Goal: Information Seeking & Learning: Find specific fact

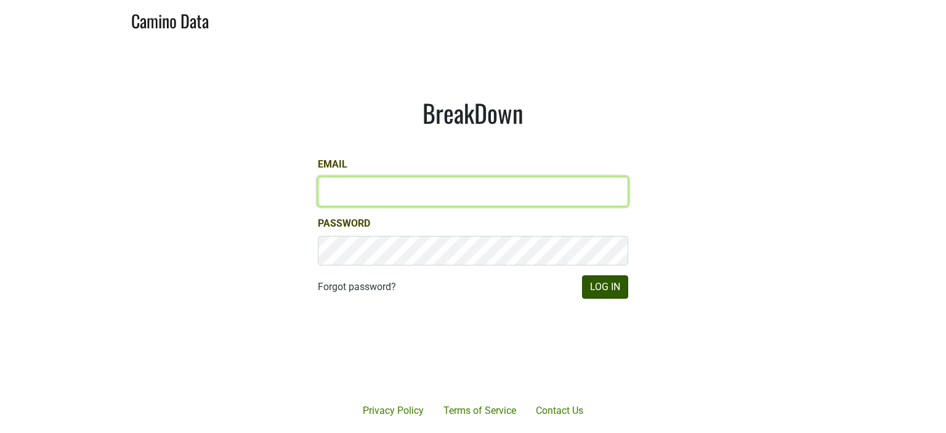
type input "hilary@emeritusvineyards.com"
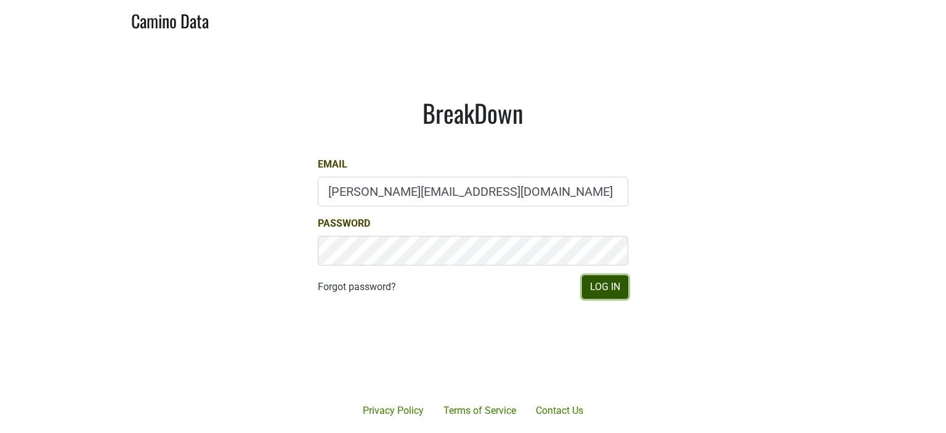
click at [613, 284] on button "Log In" at bounding box center [605, 286] width 46 height 23
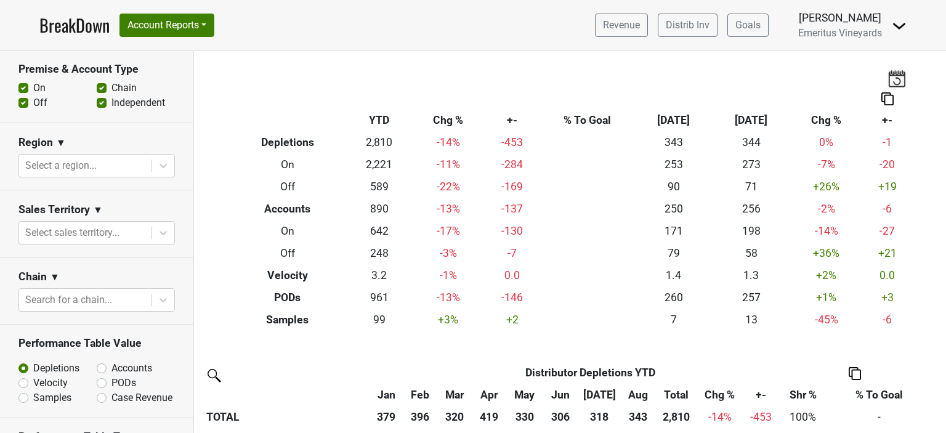
scroll to position [308, 0]
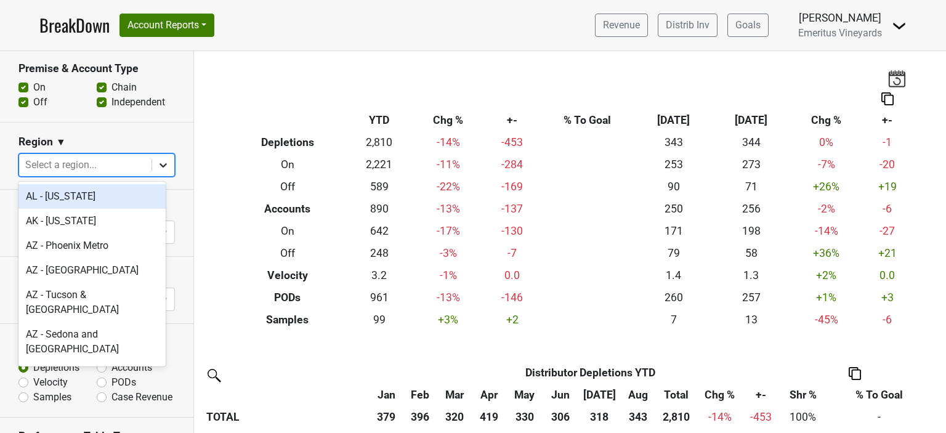
click at [157, 167] on icon at bounding box center [163, 165] width 12 height 12
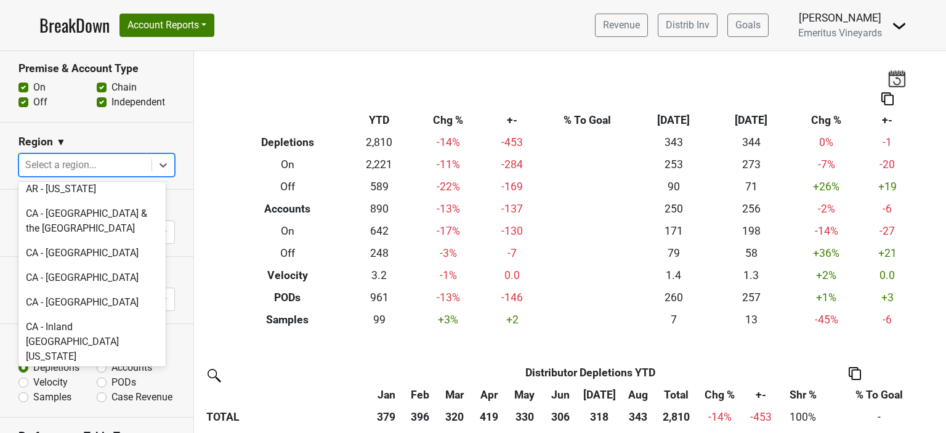
scroll to position [370, 0]
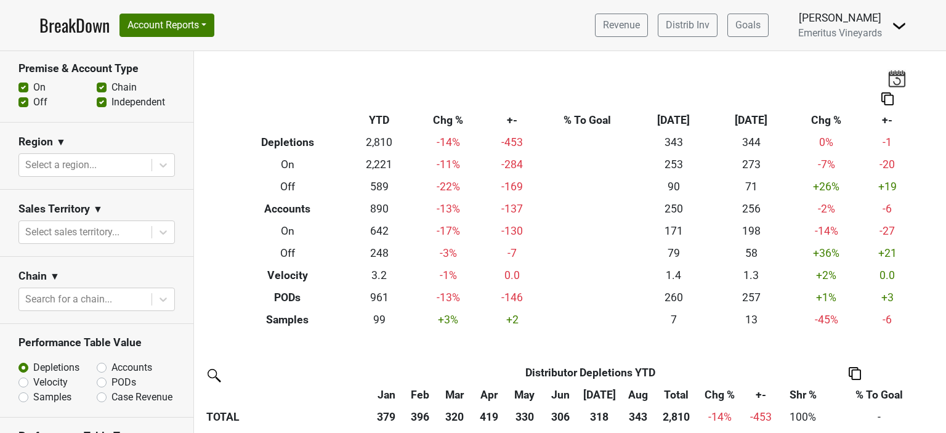
click at [173, 160] on section "Region ▼ Select a region..." at bounding box center [96, 156] width 193 height 67
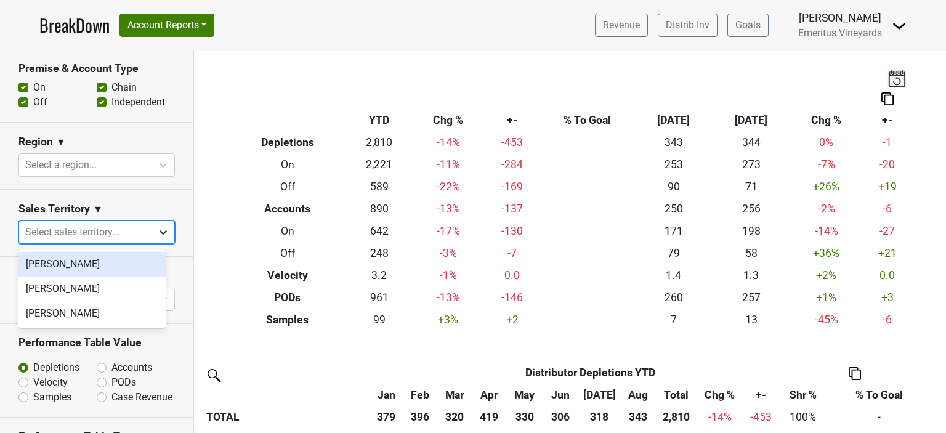
click at [157, 232] on icon at bounding box center [163, 232] width 12 height 12
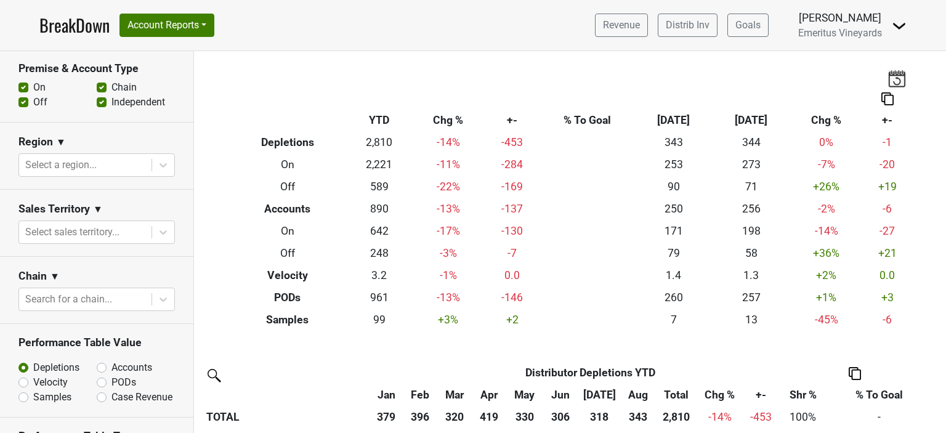
click at [158, 197] on section "Sales Territory ▼ Select sales territory..." at bounding box center [96, 223] width 193 height 67
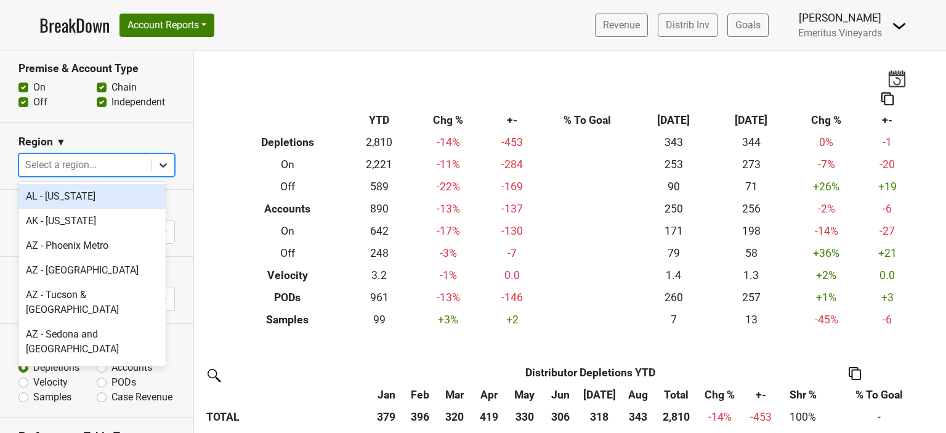
click at [157, 164] on icon at bounding box center [163, 165] width 12 height 12
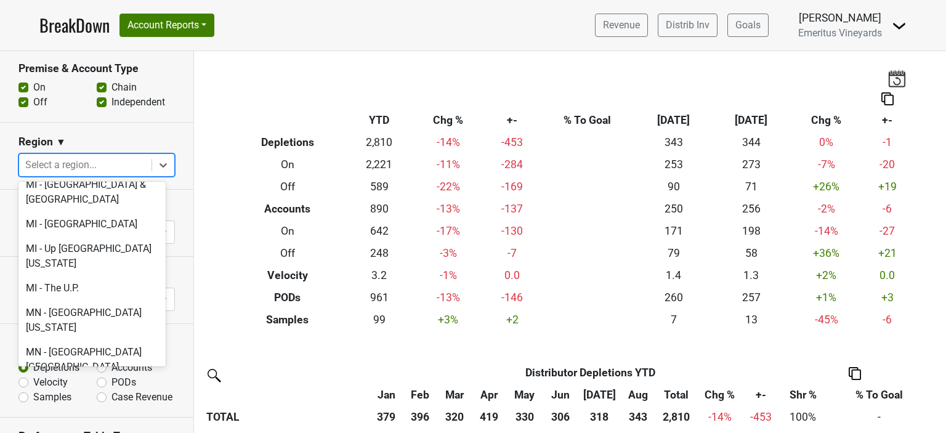
scroll to position [2156, 0]
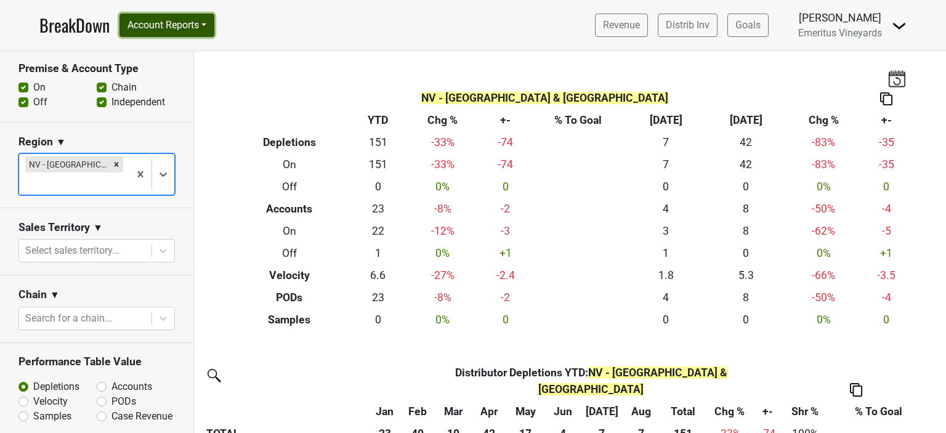
click at [158, 28] on button "Account Reports" at bounding box center [167, 25] width 95 height 23
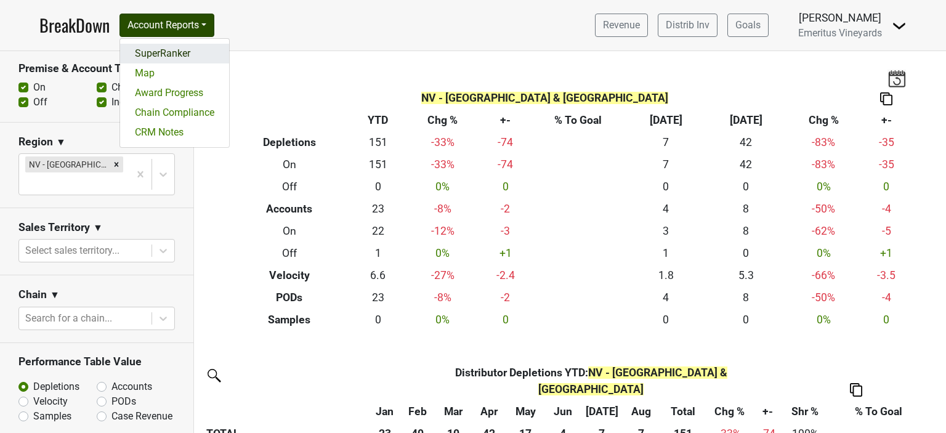
click at [170, 52] on link "SuperRanker" at bounding box center [174, 54] width 109 height 20
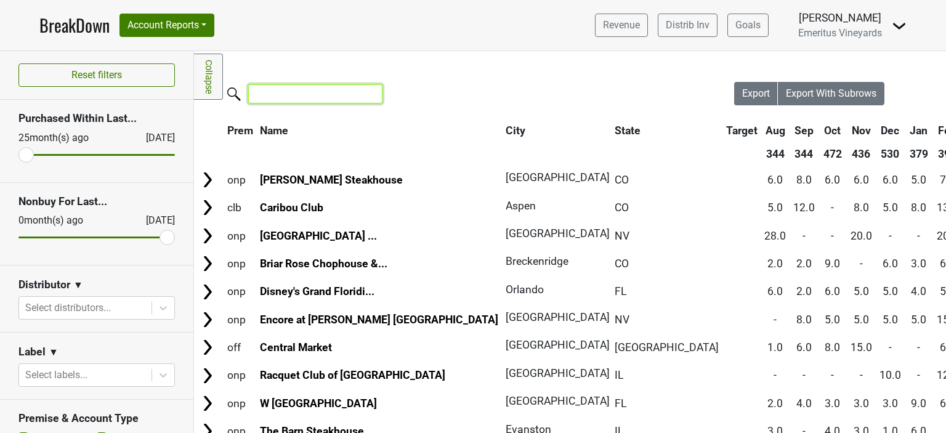
click at [301, 90] on input "search" at bounding box center [315, 93] width 134 height 19
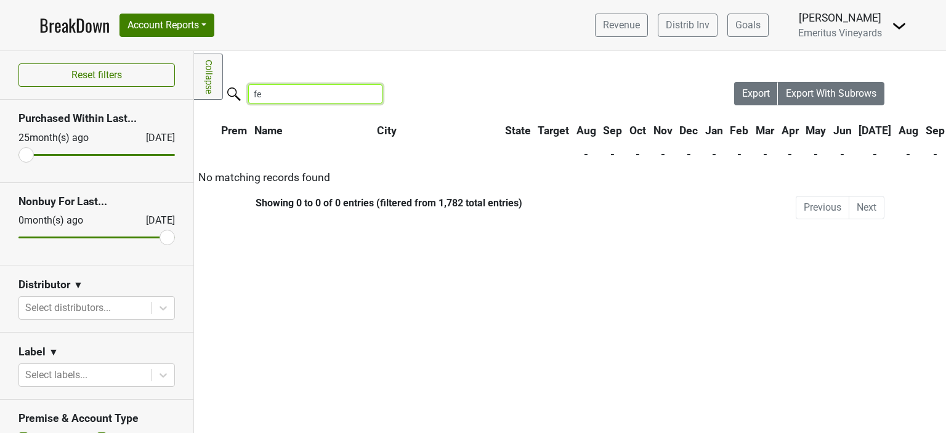
type input "f"
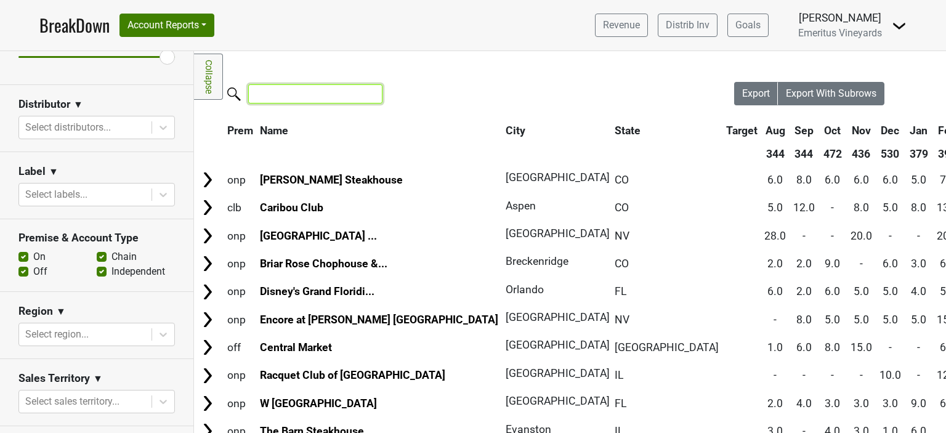
scroll to position [185, 0]
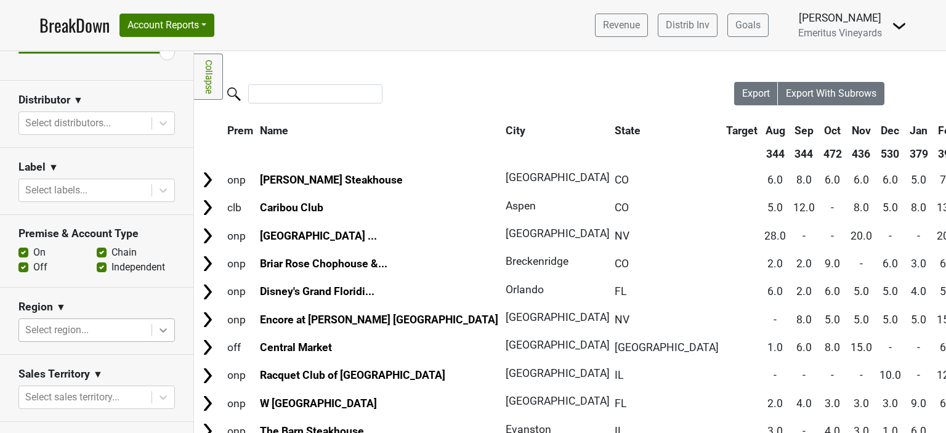
click at [160, 331] on icon at bounding box center [163, 330] width 7 height 4
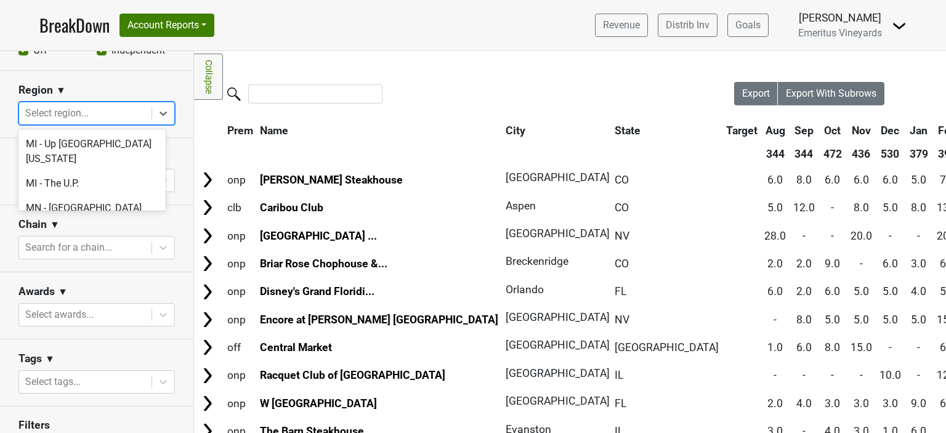
scroll to position [2156, 0]
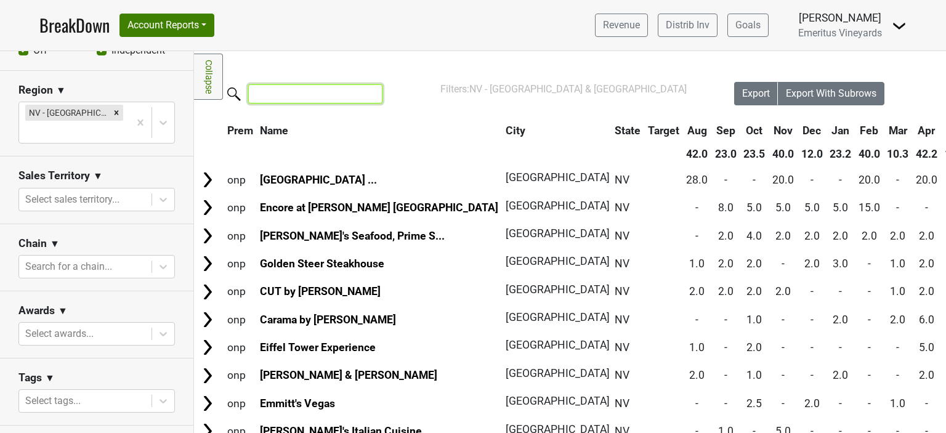
click at [285, 93] on input "search" at bounding box center [315, 93] width 134 height 19
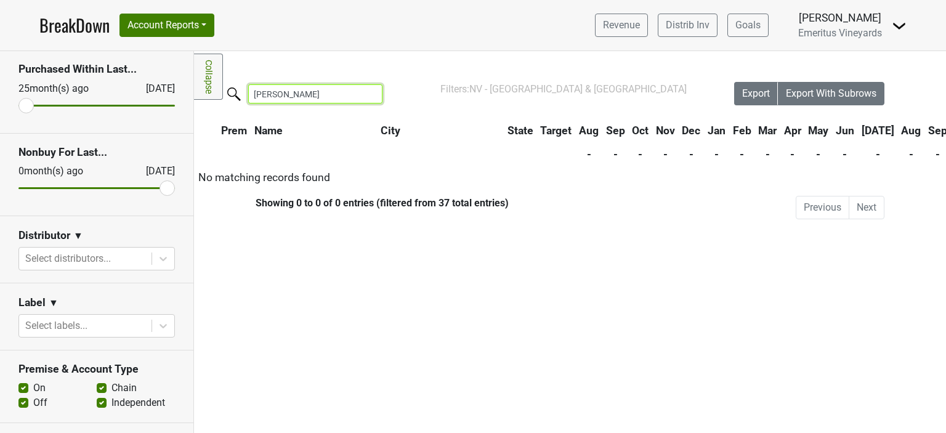
scroll to position [0, 0]
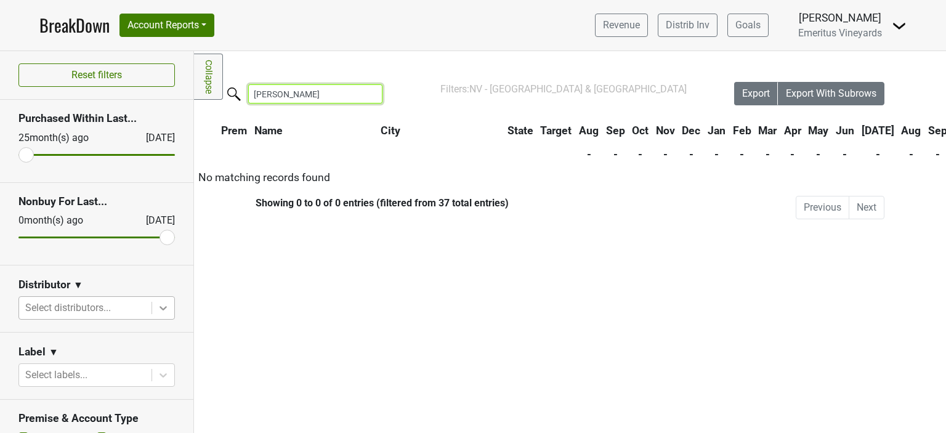
type input "ferraro's"
click at [160, 307] on icon at bounding box center [163, 308] width 7 height 4
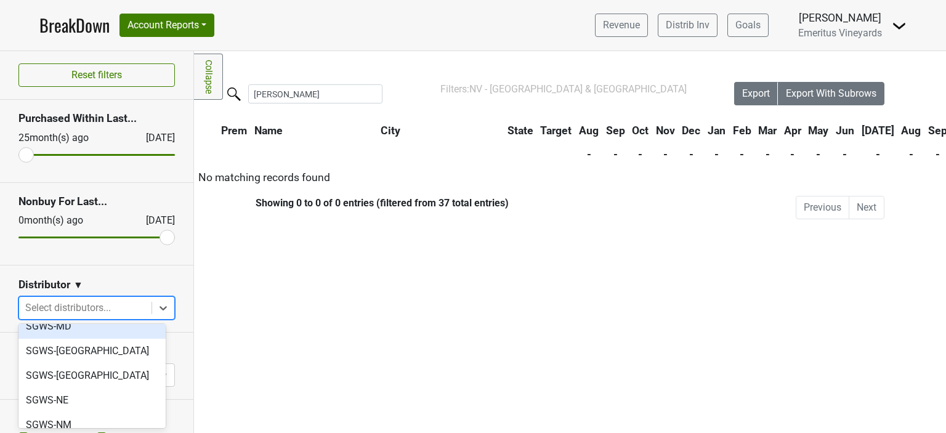
scroll to position [616, 0]
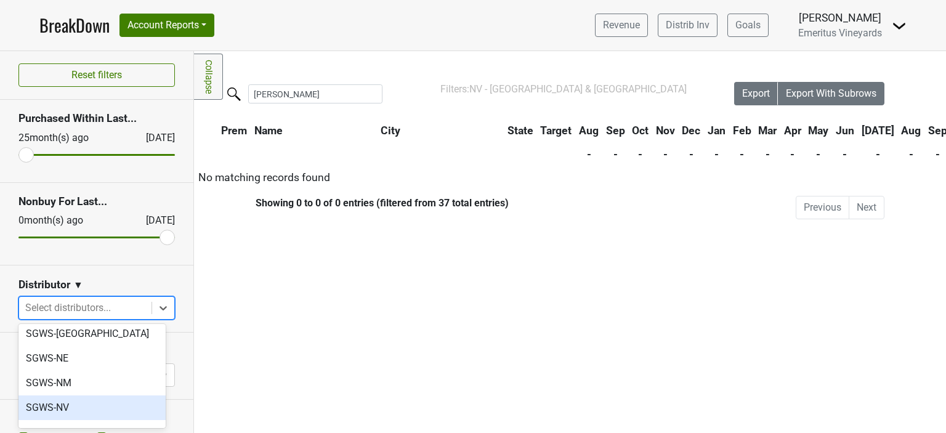
click at [73, 396] on div "SGWS-NV" at bounding box center [91, 408] width 147 height 25
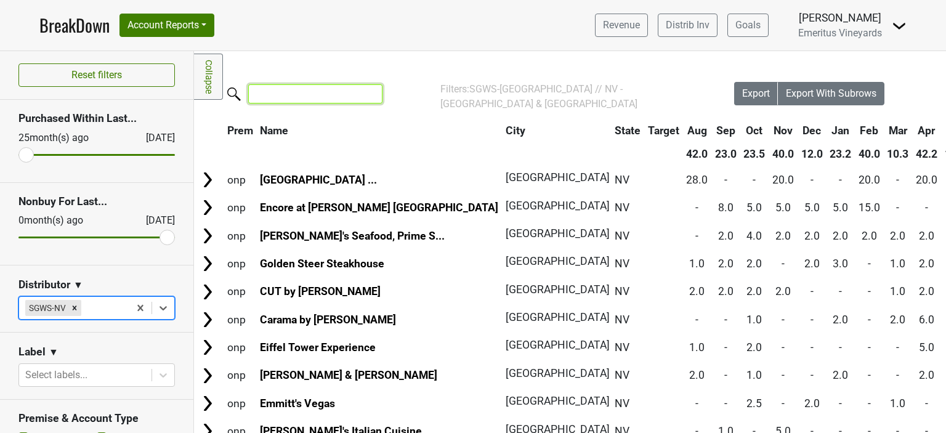
click at [323, 96] on input "search" at bounding box center [315, 93] width 134 height 19
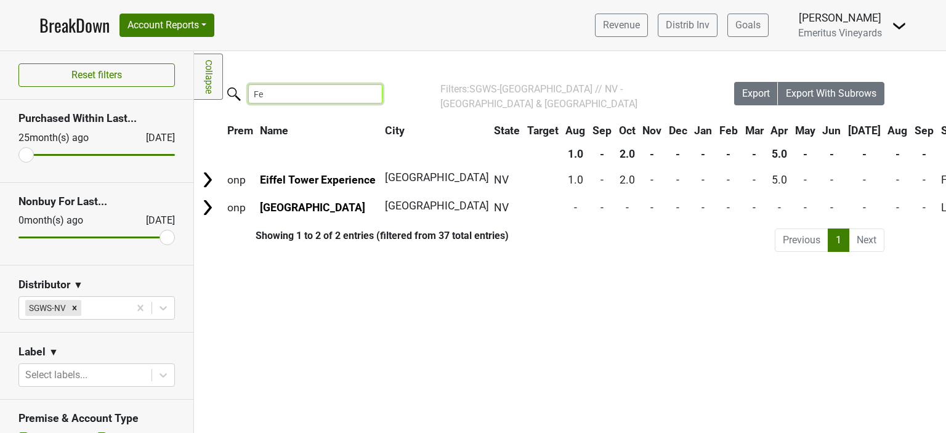
type input "F"
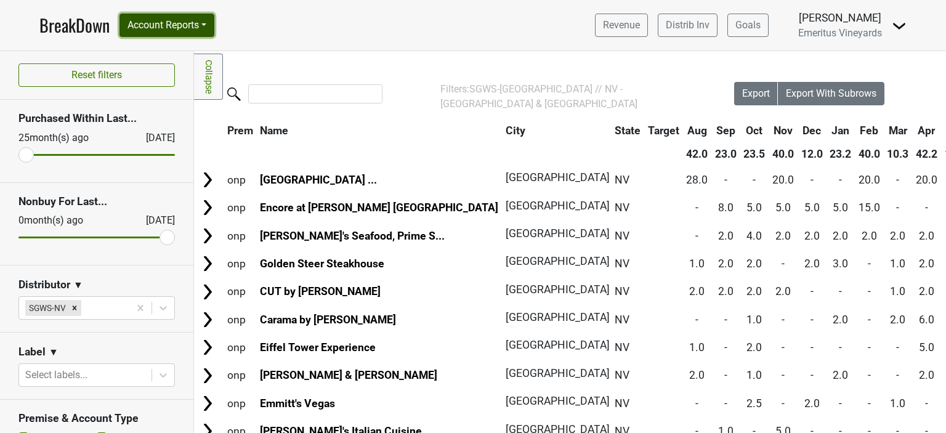
click at [184, 29] on button "Account Reports" at bounding box center [167, 25] width 95 height 23
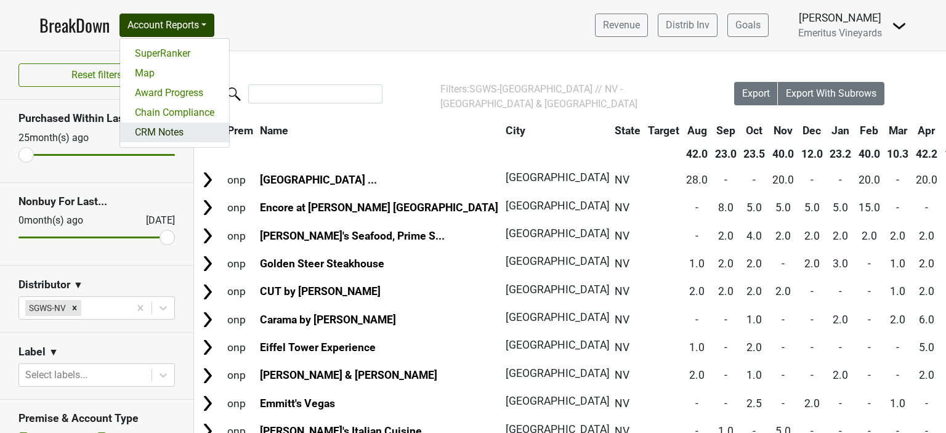
click at [155, 129] on link "CRM Notes" at bounding box center [174, 133] width 109 height 20
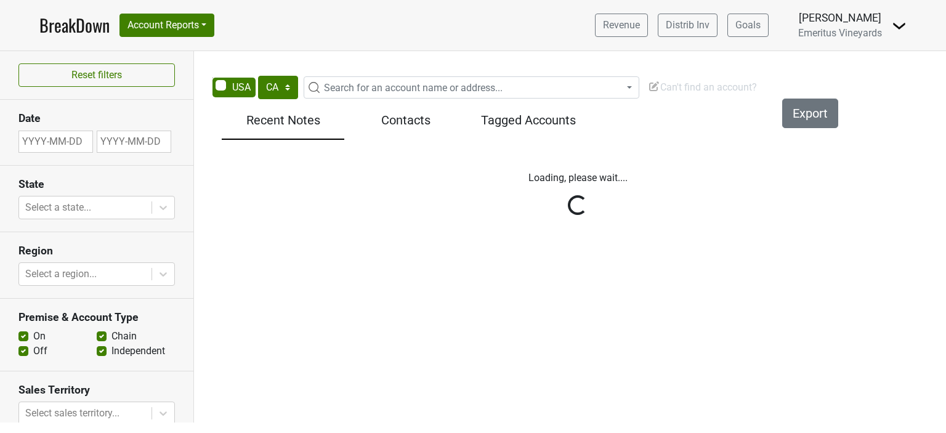
select select "CA"
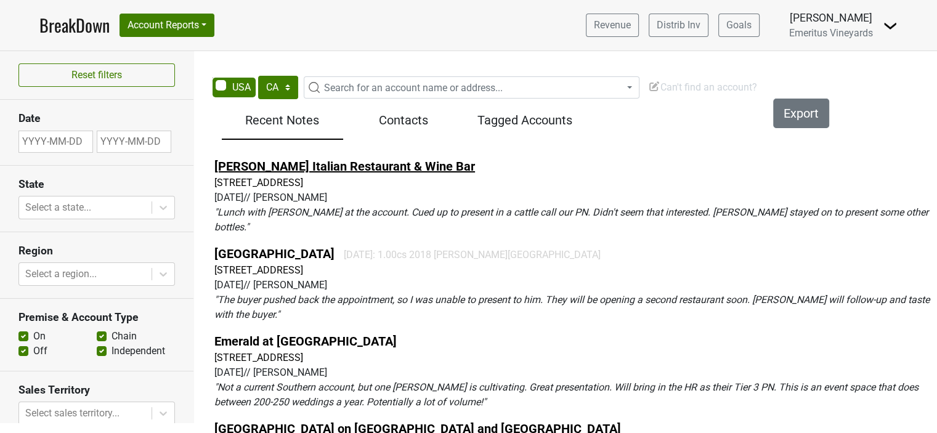
click at [287, 166] on link "Ferraro's Italian Restaurant & Wine Bar" at bounding box center [344, 166] width 261 height 15
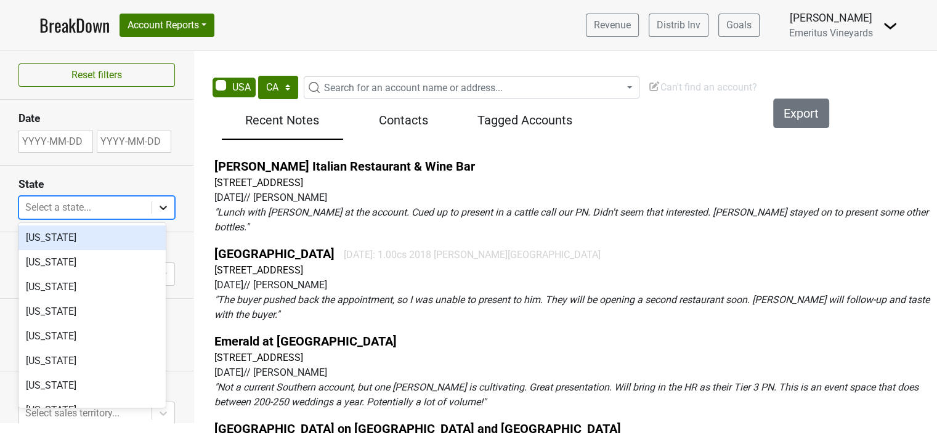
click at [157, 205] on icon at bounding box center [163, 207] width 12 height 12
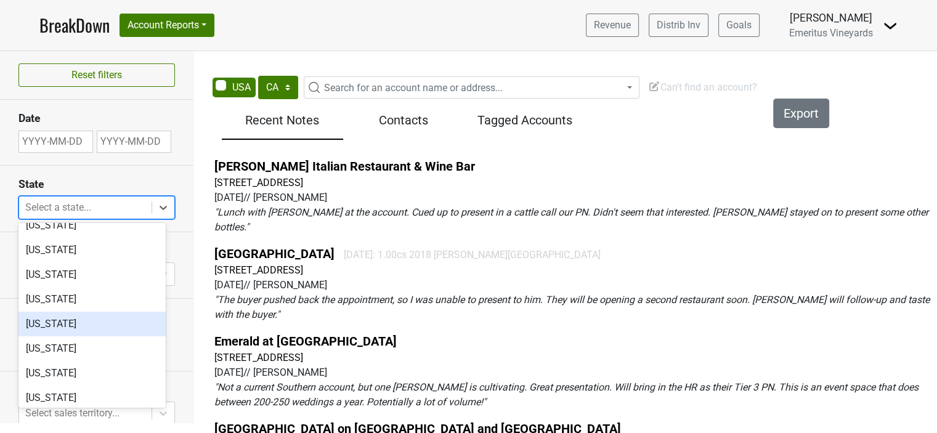
scroll to position [616, 0]
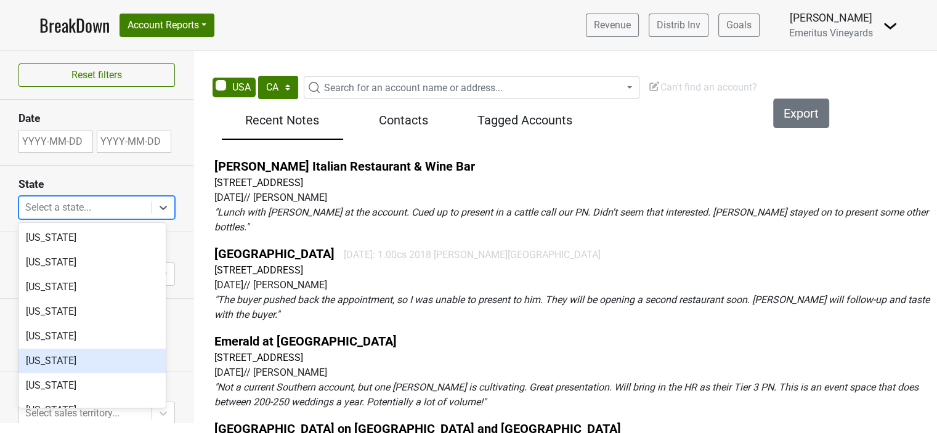
click at [39, 362] on div "Nevada" at bounding box center [91, 361] width 147 height 25
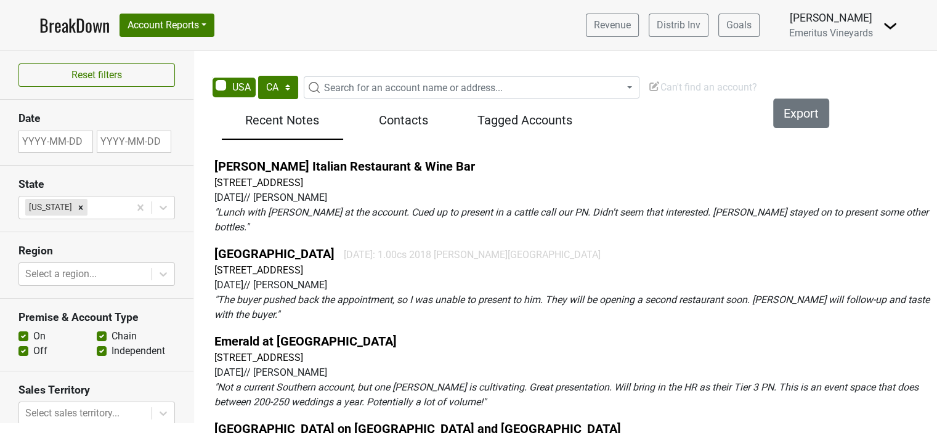
click at [306, 22] on nav "BreakDown Account Reports SuperRanker Map Award Progress Chain Compliance CRM N…" at bounding box center [469, 25] width 878 height 51
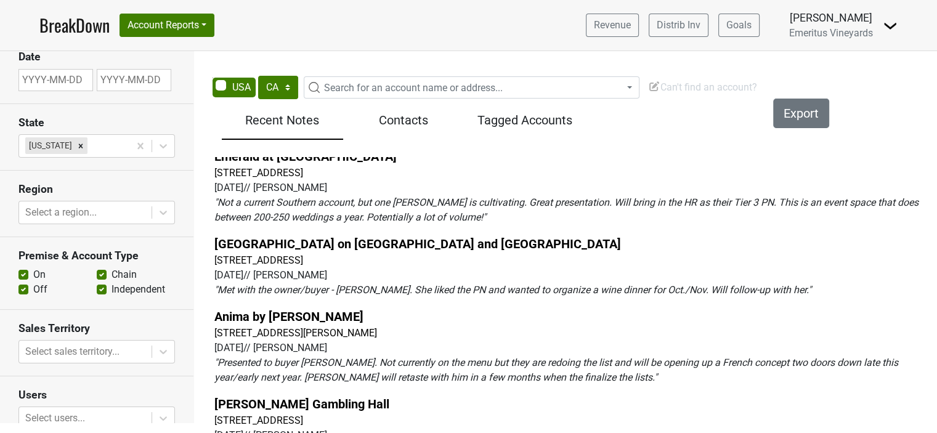
scroll to position [0, 0]
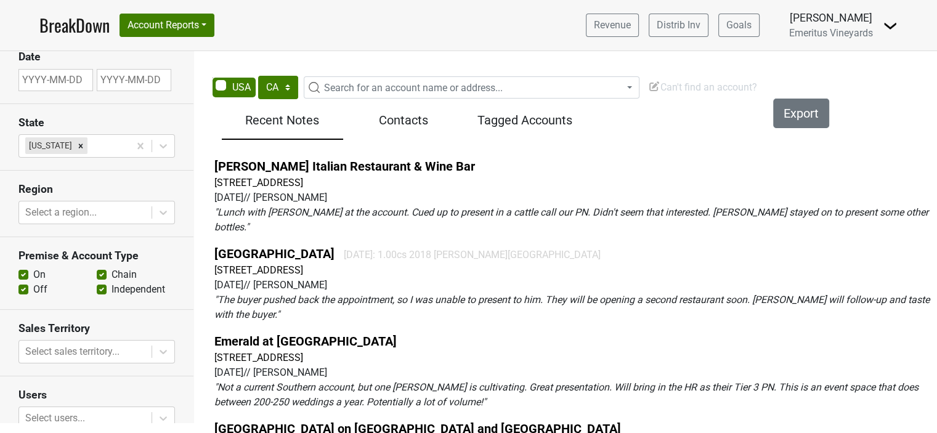
click at [522, 118] on h5 "Tagged Accounts" at bounding box center [525, 120] width 109 height 15
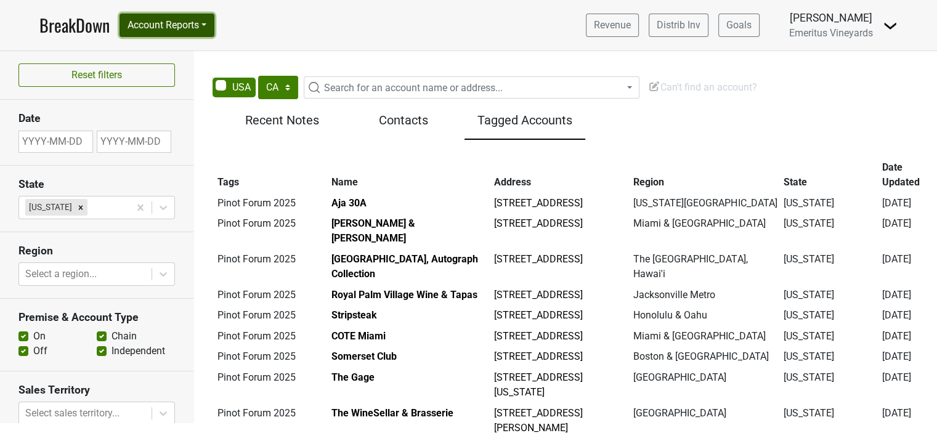
click at [187, 19] on button "Account Reports" at bounding box center [167, 25] width 95 height 23
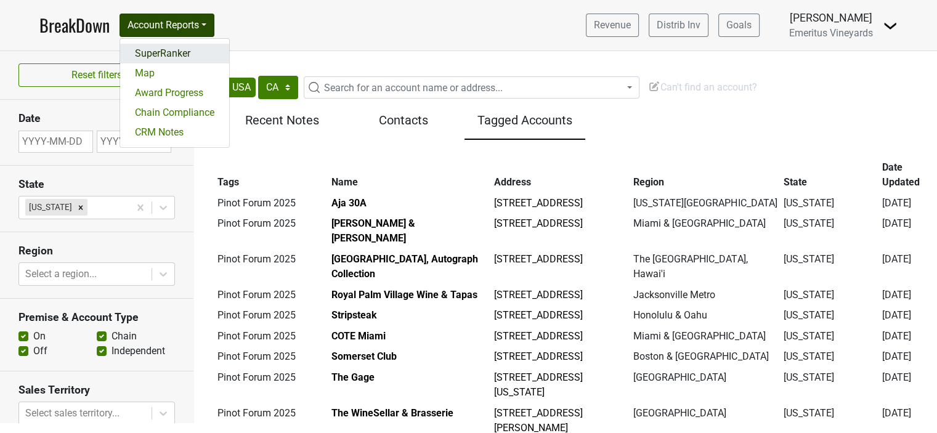
click at [167, 46] on link "SuperRanker" at bounding box center [174, 54] width 109 height 20
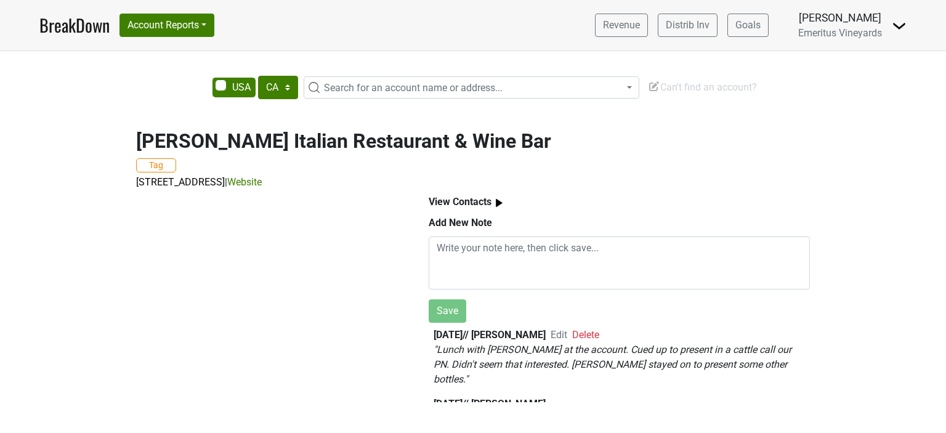
select select "CA"
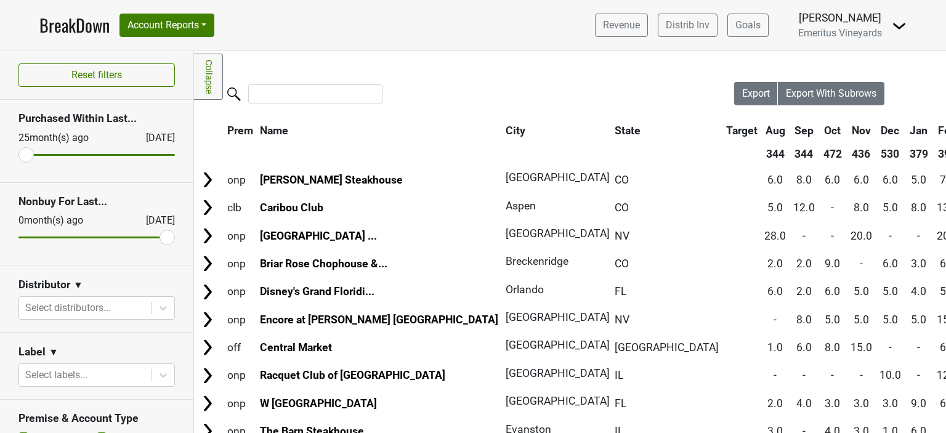
click at [76, 24] on link "BreakDown" at bounding box center [74, 25] width 70 height 26
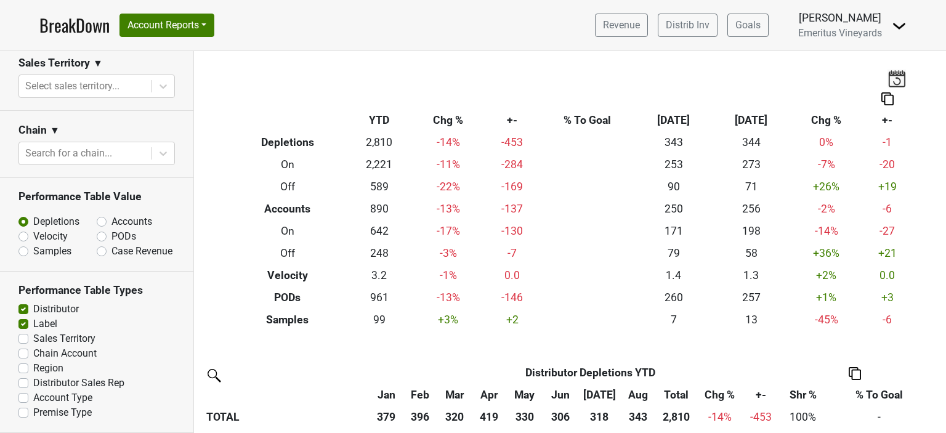
scroll to position [469, 0]
click at [33, 354] on label "Chain Account" at bounding box center [64, 353] width 63 height 15
click at [24, 354] on input "Chain Account" at bounding box center [23, 352] width 10 height 12
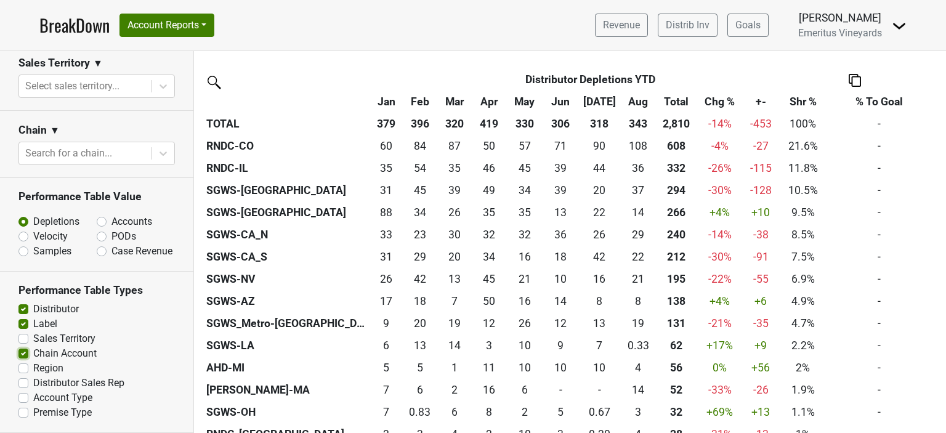
scroll to position [246, 0]
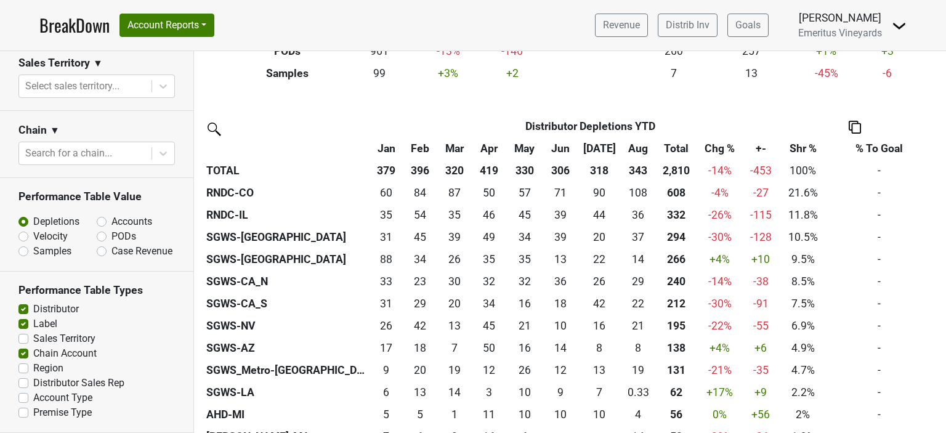
click at [33, 357] on label "Chain Account" at bounding box center [64, 353] width 63 height 15
click at [23, 357] on input "Chain Account" at bounding box center [23, 352] width 10 height 12
checkbox input "false"
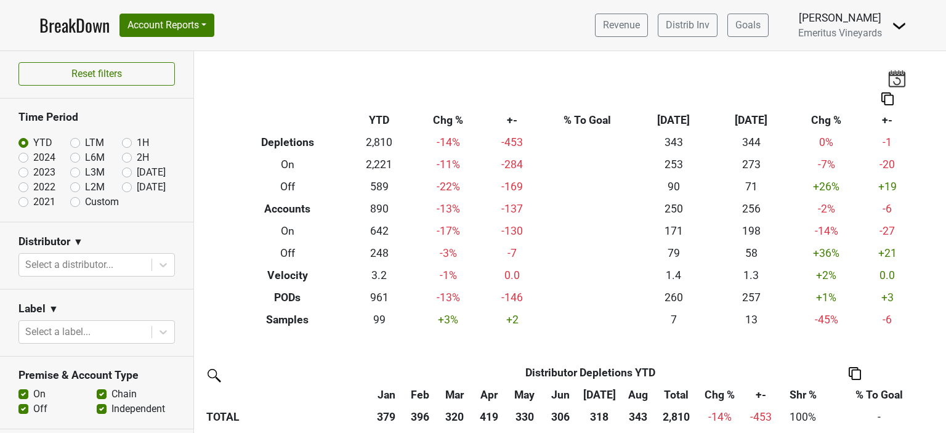
scroll to position [0, 0]
click at [179, 22] on button "Account Reports" at bounding box center [167, 25] width 95 height 23
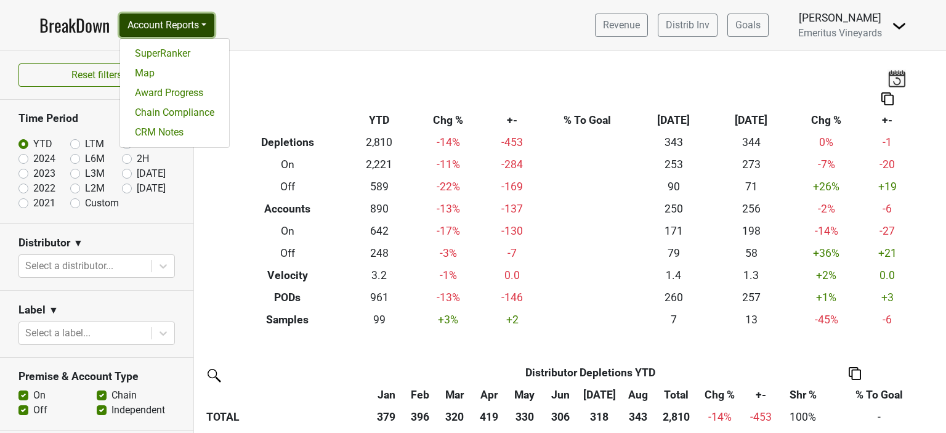
click at [208, 23] on button "Account Reports" at bounding box center [167, 25] width 95 height 23
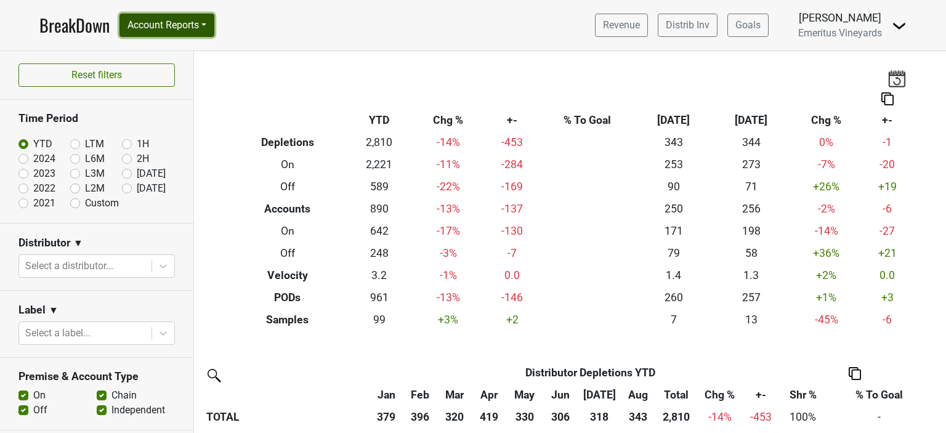
click at [208, 23] on button "Account Reports" at bounding box center [167, 25] width 95 height 23
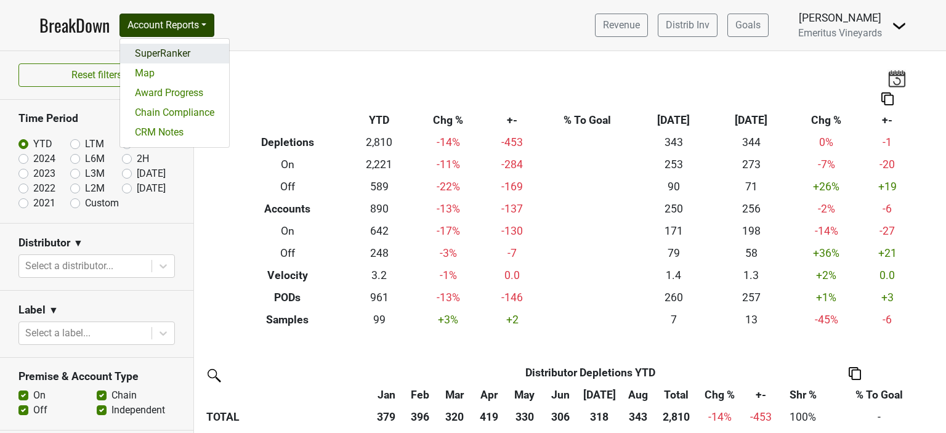
click at [150, 54] on link "SuperRanker" at bounding box center [174, 54] width 109 height 20
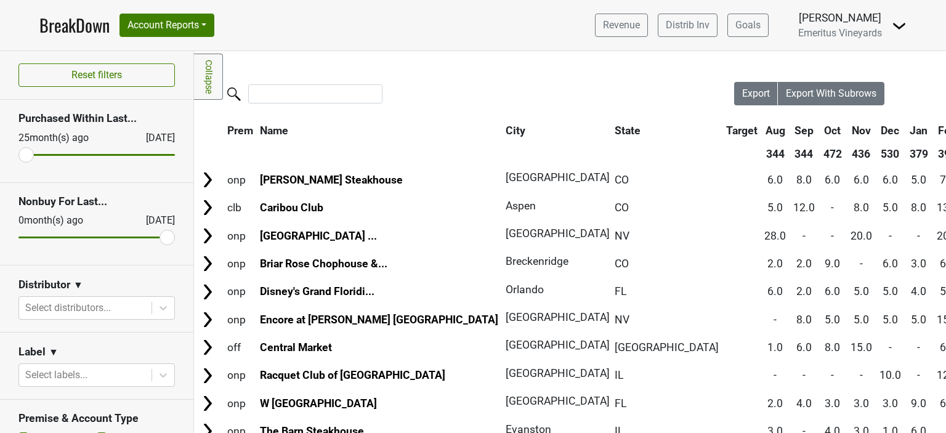
drag, startPoint x: 81, startPoint y: 23, endPoint x: 229, endPoint y: 38, distance: 148.1
click at [81, 22] on link "BreakDown" at bounding box center [74, 25] width 70 height 26
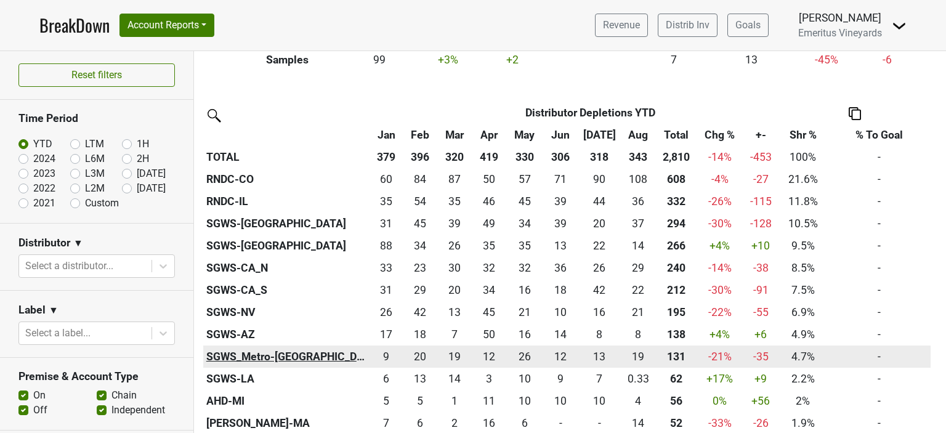
scroll to position [246, 0]
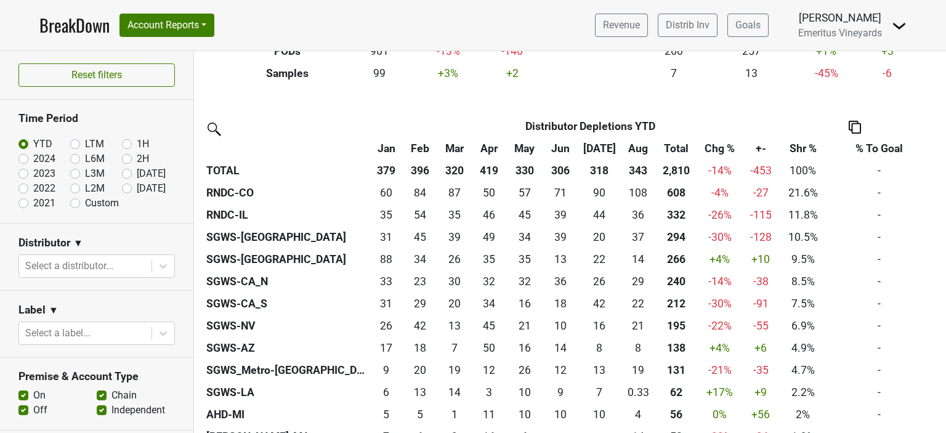
click at [832, 28] on span "Emeritus Vineyards" at bounding box center [841, 33] width 84 height 12
click at [897, 25] on img at bounding box center [899, 25] width 15 height 15
click at [834, 26] on div "[PERSON_NAME] Emeritus Vineyards" at bounding box center [841, 25] width 84 height 31
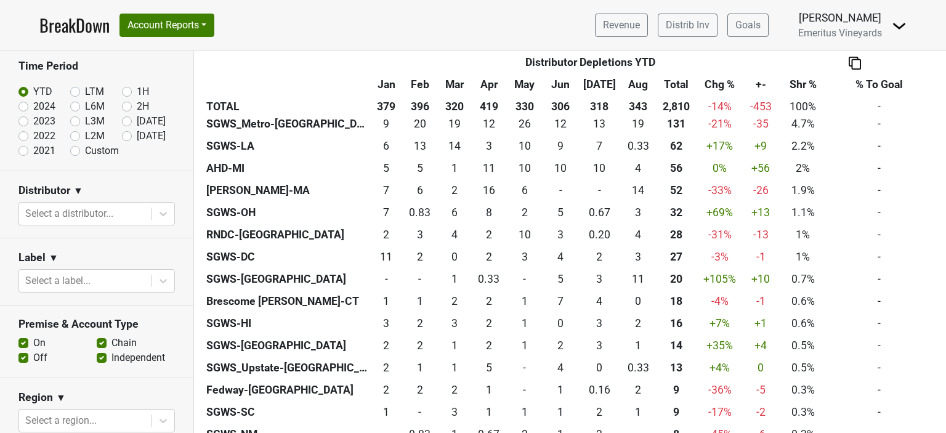
scroll to position [0, 0]
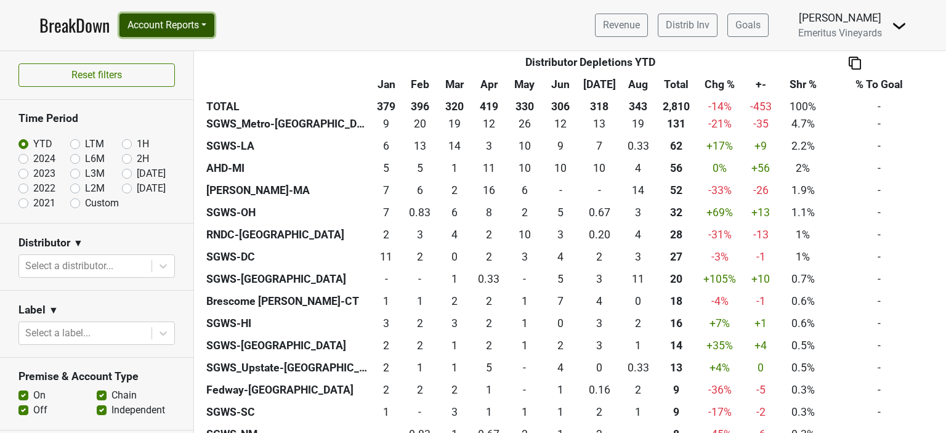
click at [185, 19] on button "Account Reports" at bounding box center [167, 25] width 95 height 23
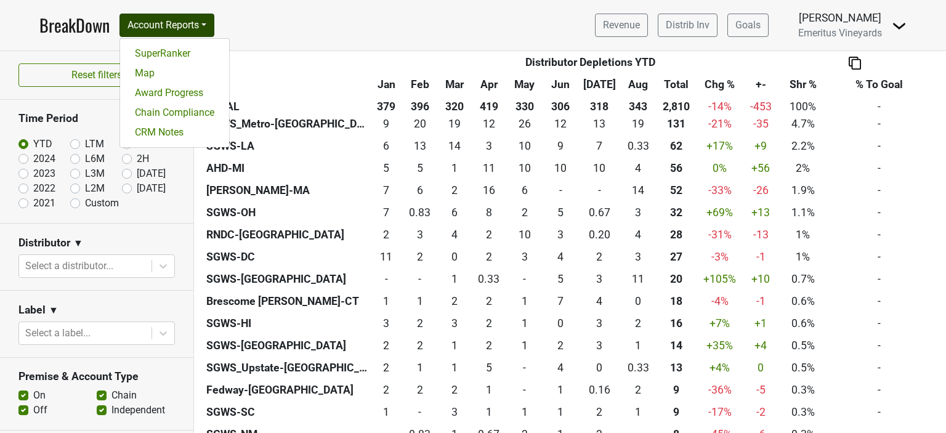
click at [182, 41] on div "SuperRanker Map Award Progress Chain Compliance CRM Notes" at bounding box center [175, 93] width 110 height 110
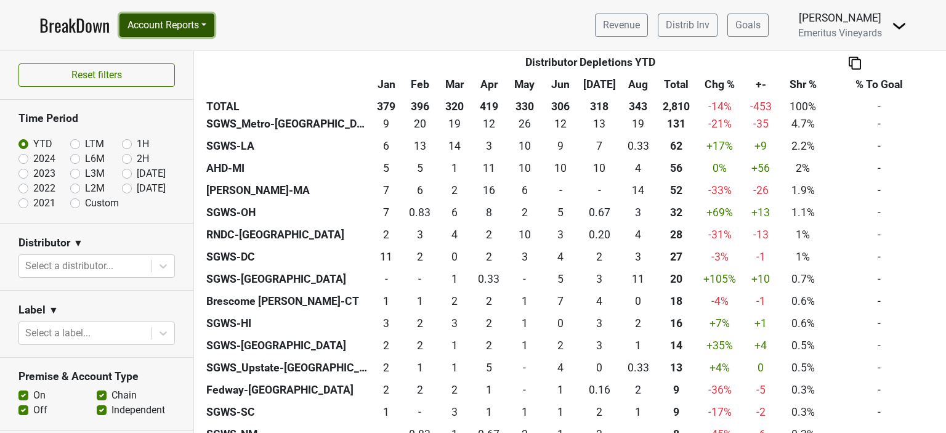
click at [175, 30] on button "Account Reports" at bounding box center [167, 25] width 95 height 23
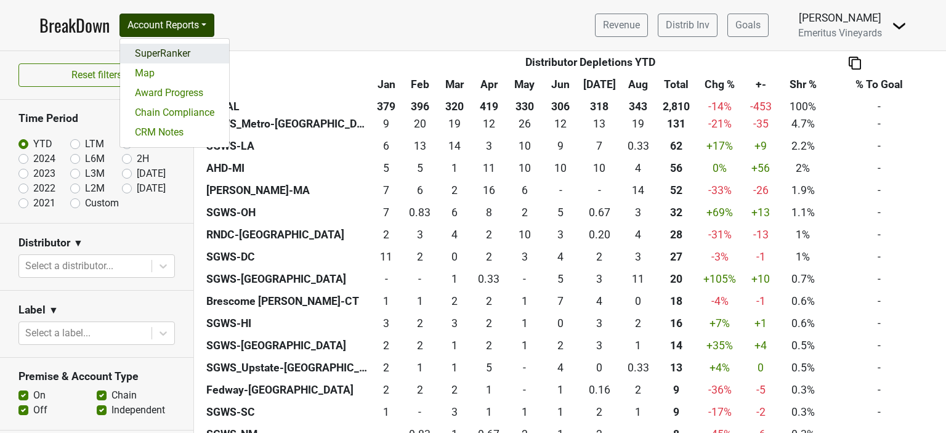
click at [173, 56] on link "SuperRanker" at bounding box center [174, 54] width 109 height 20
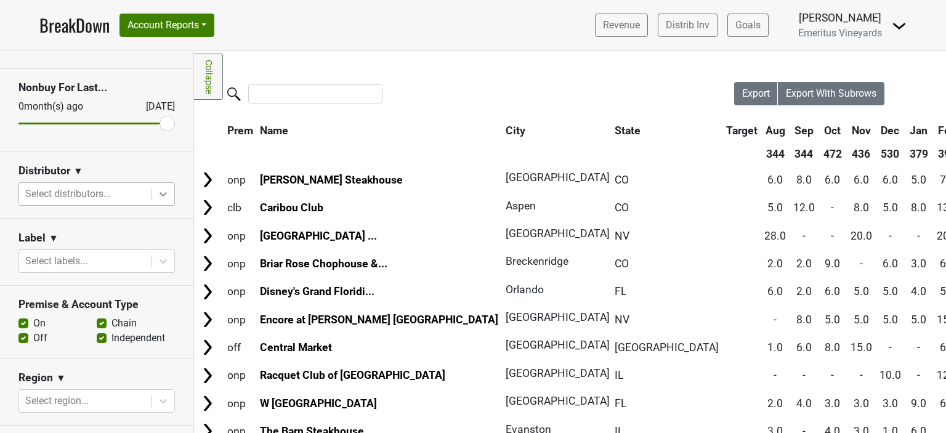
scroll to position [94, 0]
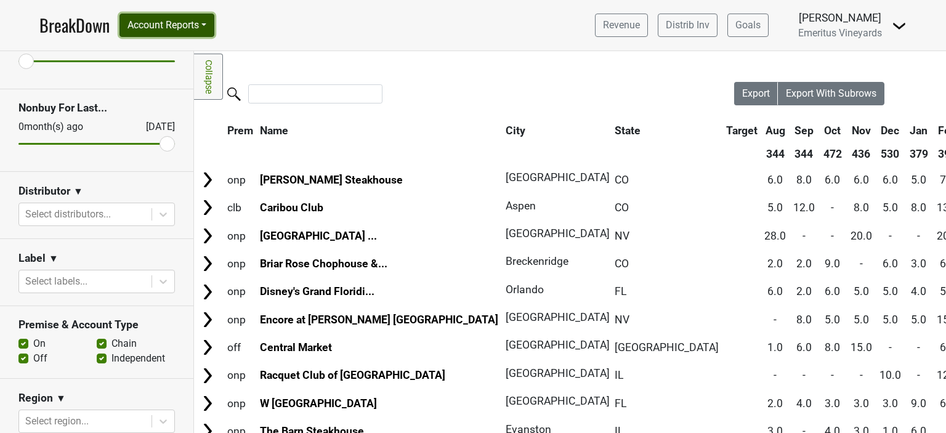
click at [146, 26] on button "Account Reports" at bounding box center [167, 25] width 95 height 23
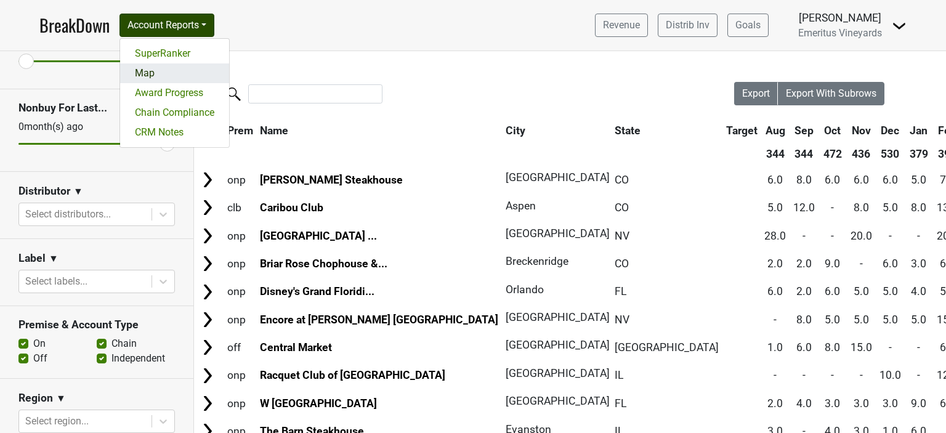
click at [143, 73] on link "Map" at bounding box center [174, 73] width 109 height 20
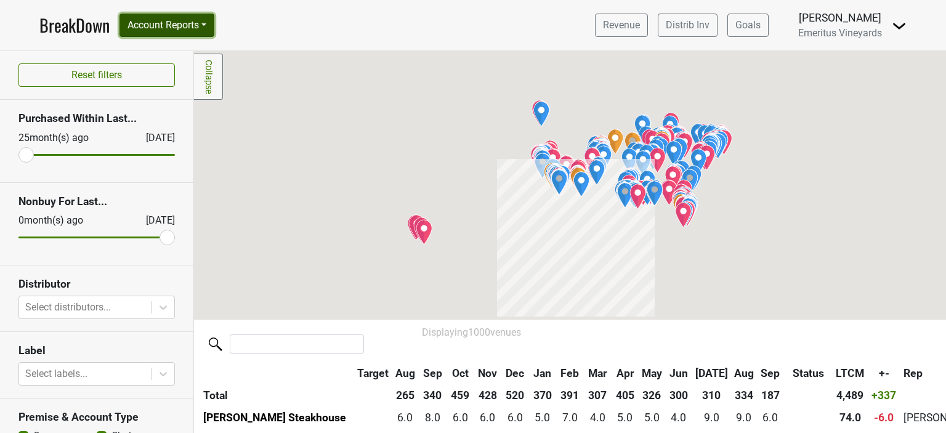
click at [168, 29] on button "Account Reports" at bounding box center [167, 25] width 95 height 23
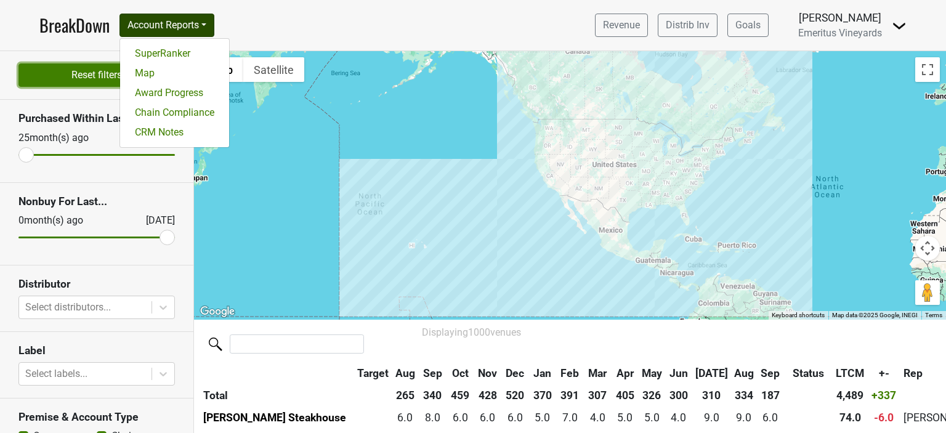
click at [97, 78] on button "Reset filters" at bounding box center [96, 74] width 156 height 23
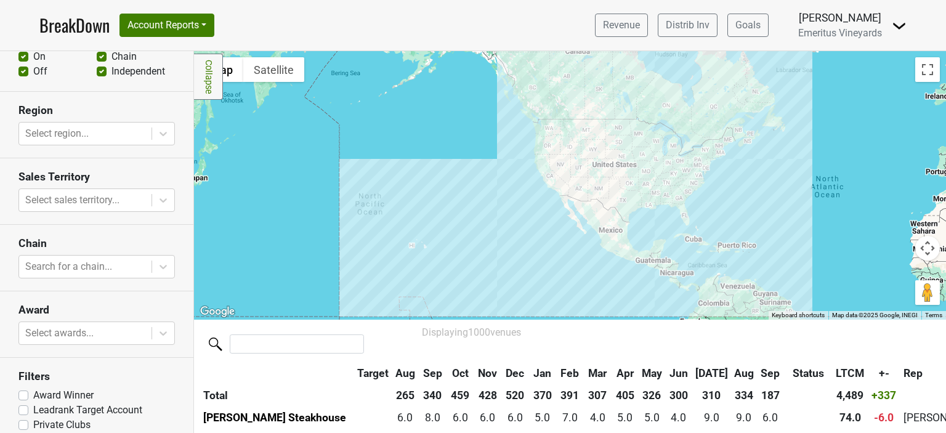
scroll to position [388, 0]
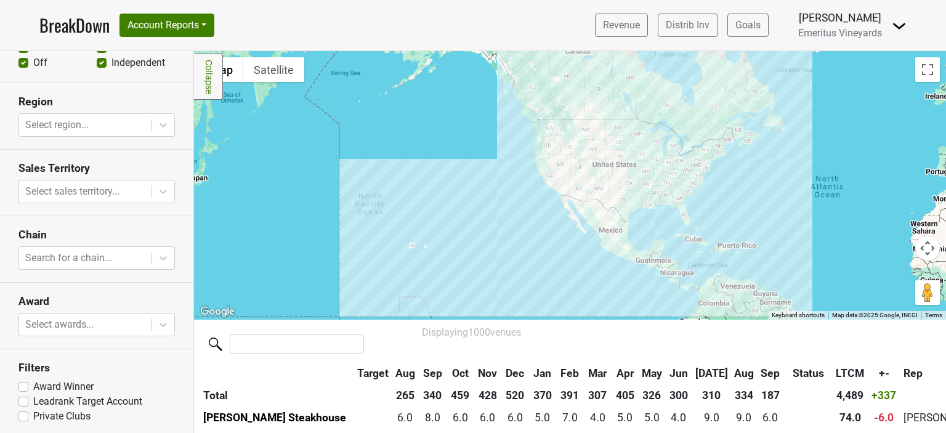
click at [62, 27] on link "BreakDown" at bounding box center [74, 25] width 70 height 26
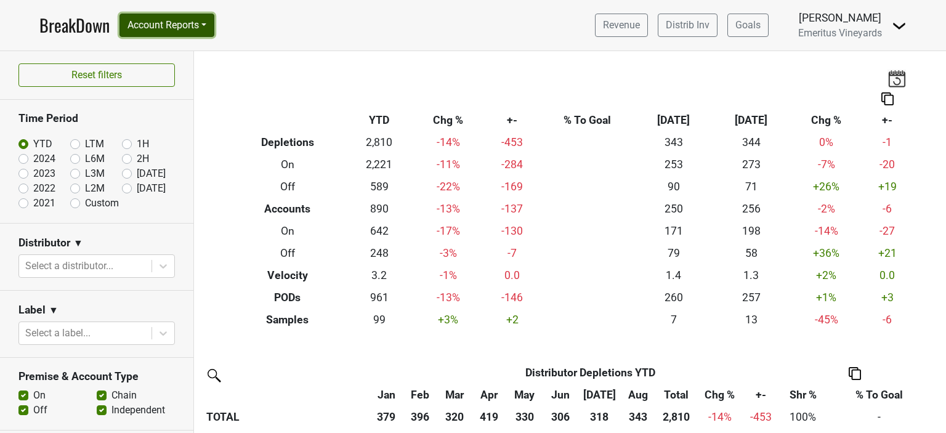
click at [163, 30] on button "Account Reports" at bounding box center [167, 25] width 95 height 23
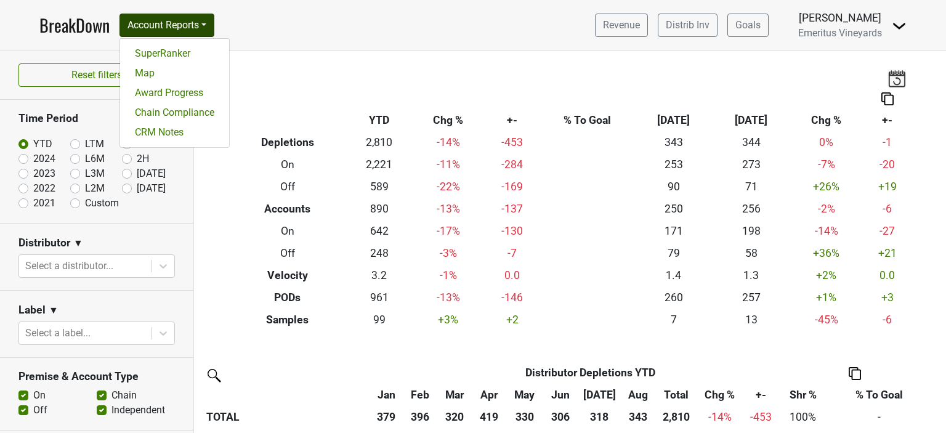
click at [73, 54] on section "Reset filters" at bounding box center [96, 75] width 193 height 49
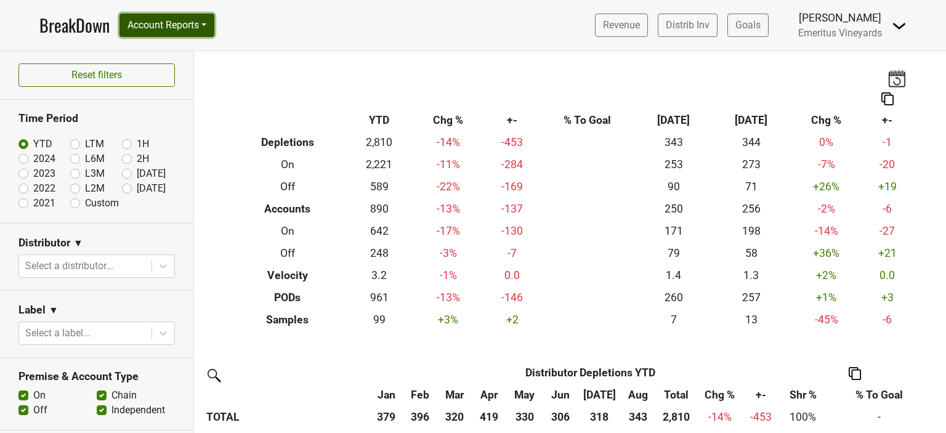
click at [162, 26] on button "Account Reports" at bounding box center [167, 25] width 95 height 23
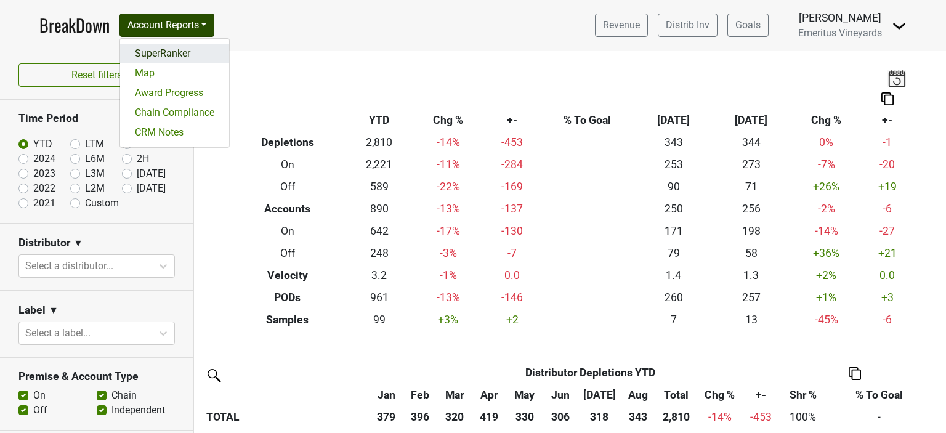
click at [160, 48] on link "SuperRanker" at bounding box center [174, 54] width 109 height 20
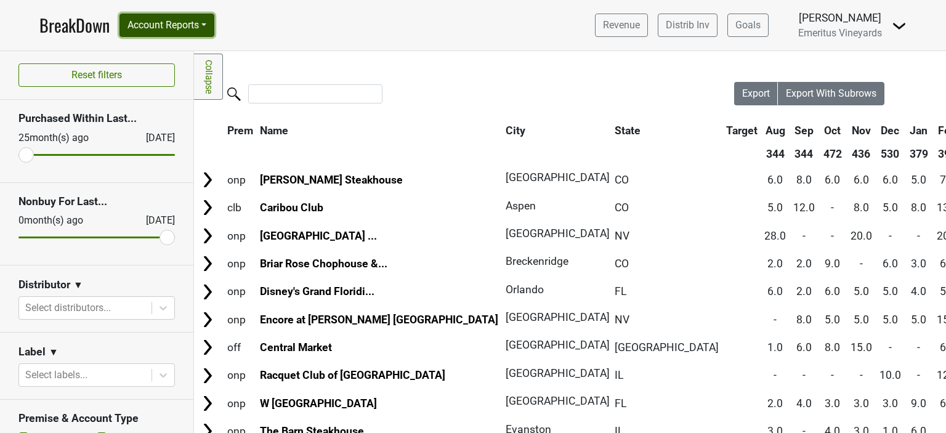
click at [164, 20] on button "Account Reports" at bounding box center [167, 25] width 95 height 23
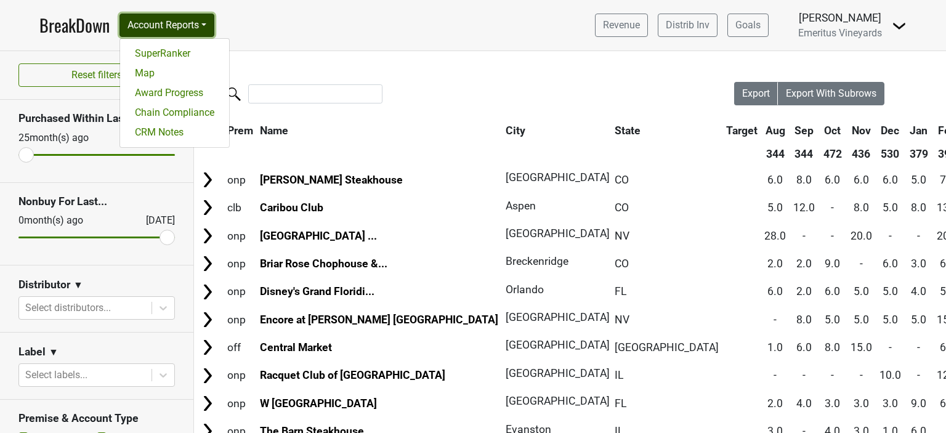
click at [164, 20] on button "Account Reports" at bounding box center [167, 25] width 95 height 23
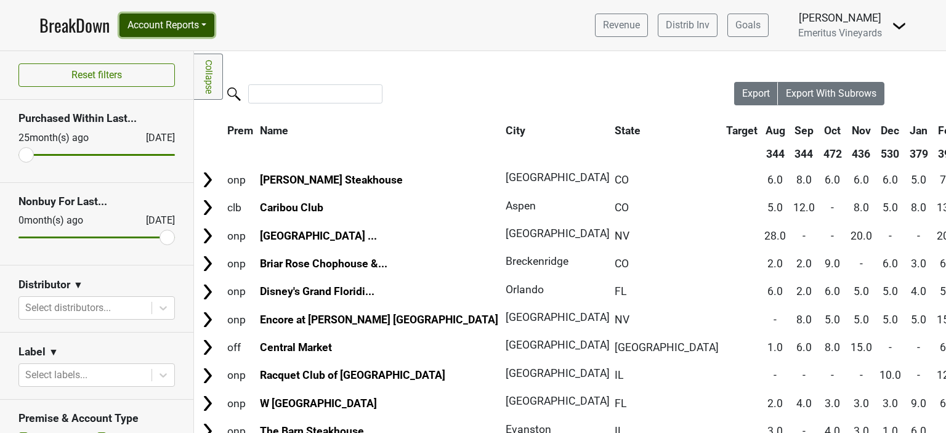
click at [164, 20] on button "Account Reports" at bounding box center [167, 25] width 95 height 23
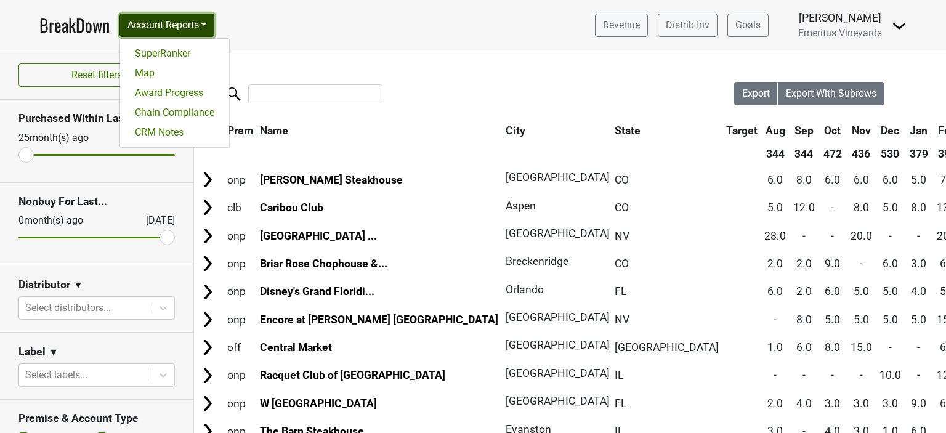
click at [164, 20] on button "Account Reports" at bounding box center [167, 25] width 95 height 23
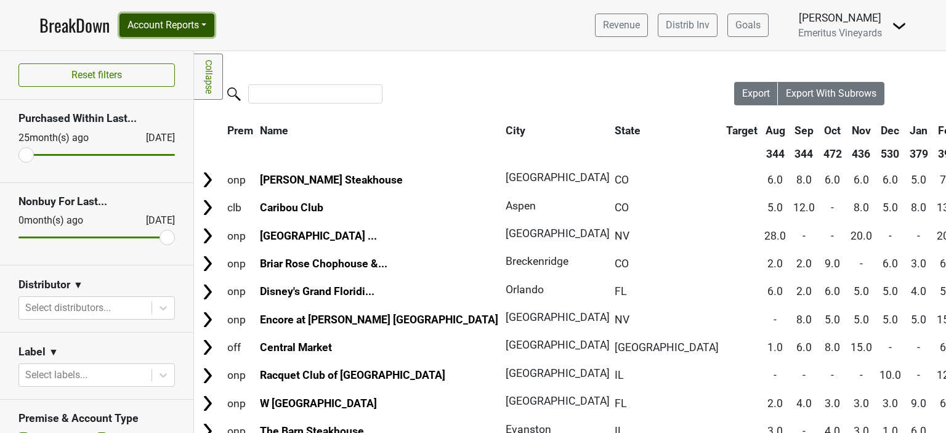
click at [181, 28] on button "Account Reports" at bounding box center [167, 25] width 95 height 23
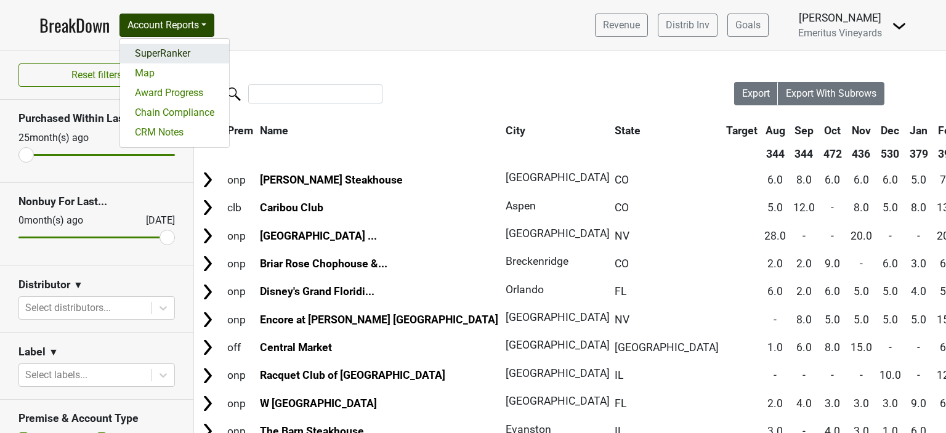
click at [164, 54] on link "SuperRanker" at bounding box center [174, 54] width 109 height 20
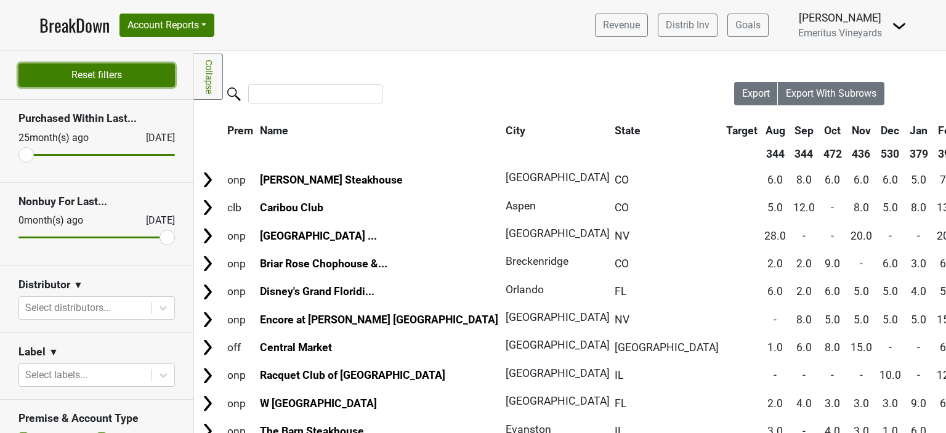
click at [118, 78] on button "Reset filters" at bounding box center [96, 74] width 156 height 23
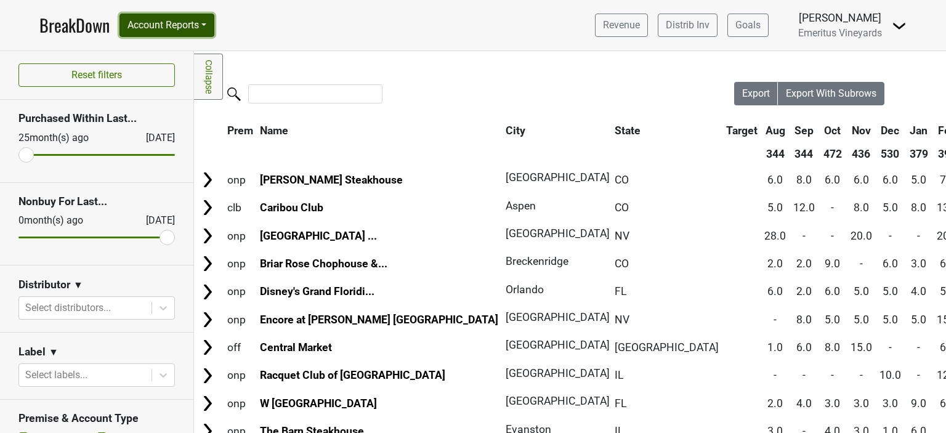
click at [173, 27] on button "Account Reports" at bounding box center [167, 25] width 95 height 23
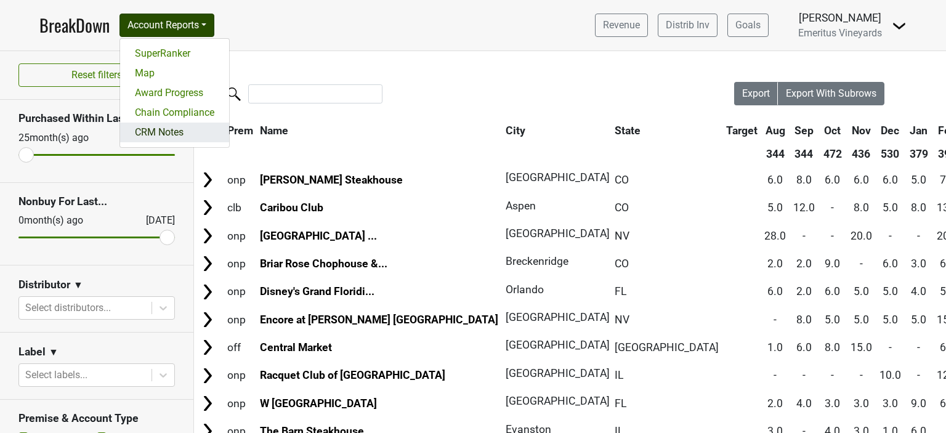
click at [144, 126] on link "CRM Notes" at bounding box center [174, 133] width 109 height 20
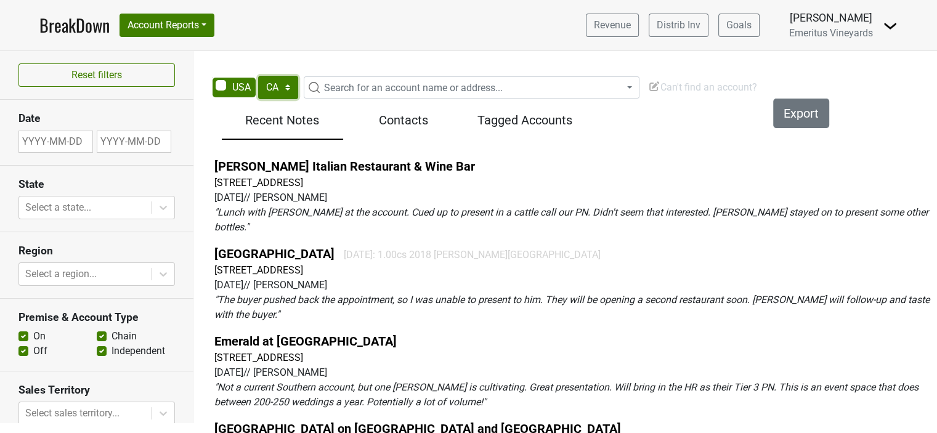
click at [284, 84] on select "AK AL AR AZ CA CO CT DC DE FL GA HI IA ID IL IN KS KY LA MA MD ME MI MN MO MS M…" at bounding box center [278, 87] width 40 height 23
select select "NV"
click at [258, 76] on select "AK AL AR AZ CA CO CT DC DE FL GA HI IA ID IL IN KS KY LA MA MD ME MI MN MO MS M…" at bounding box center [278, 87] width 40 height 23
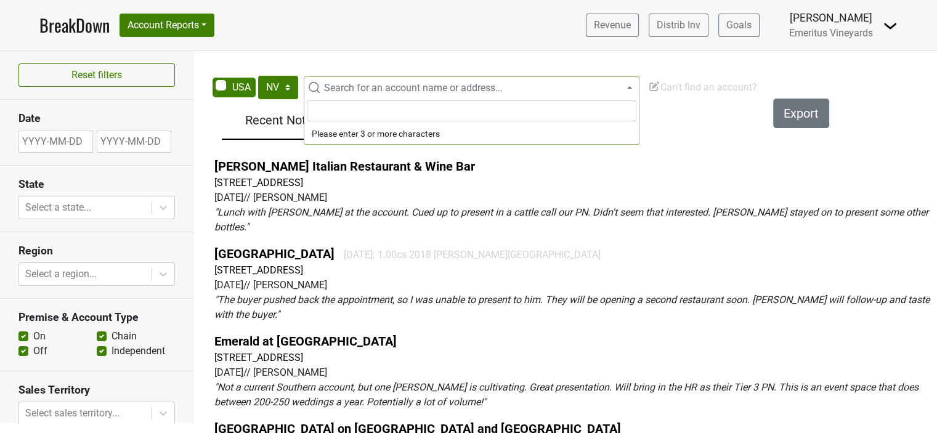
click at [360, 87] on span "Search for an account name or address..." at bounding box center [413, 88] width 179 height 12
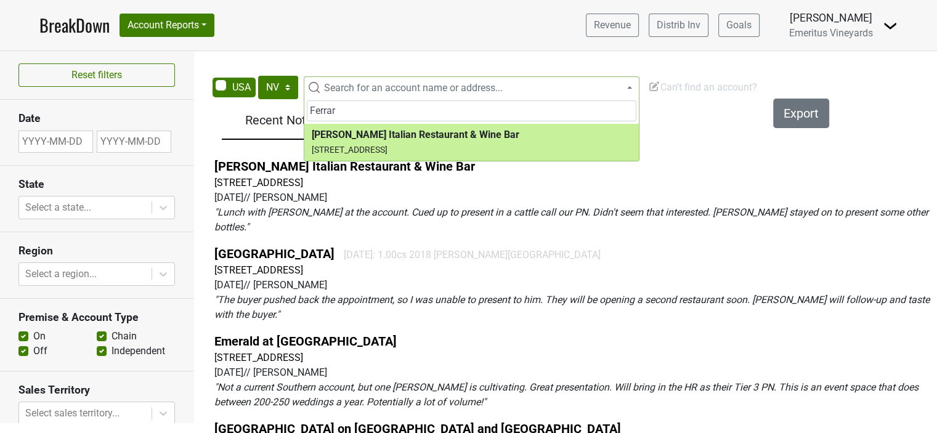
type input "Ferrar"
select select "329566"
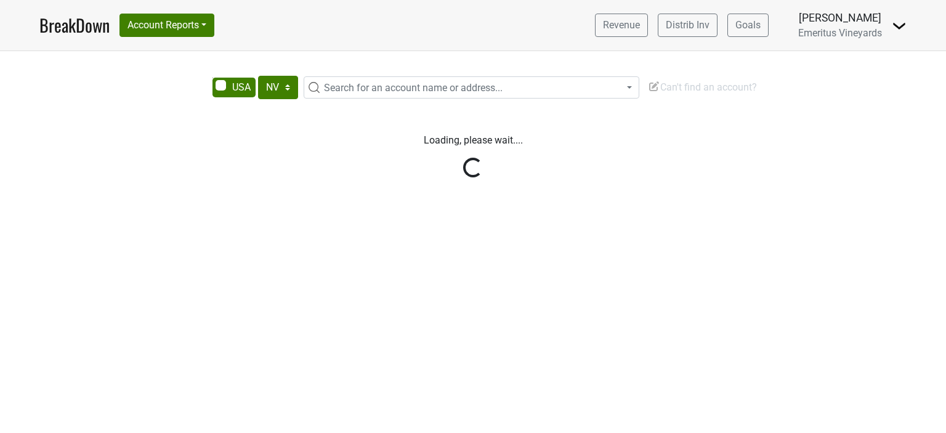
select select "NV"
